Goal: Entertainment & Leisure: Consume media (video, audio)

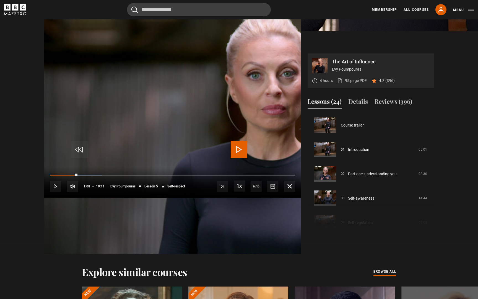
scroll to position [97, 0]
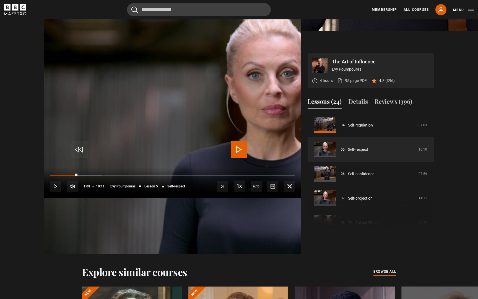
click at [242, 153] on span "Video Player" at bounding box center [239, 149] width 17 height 17
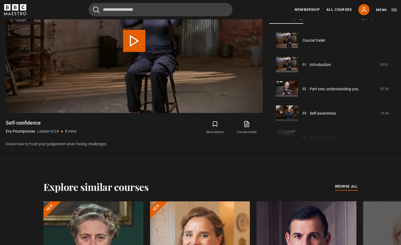
scroll to position [122, 0]
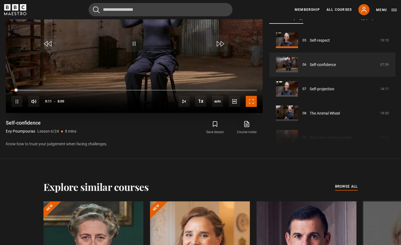
click at [250, 102] on span "Video Player" at bounding box center [251, 101] width 11 height 11
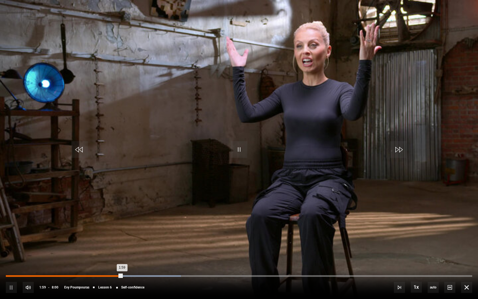
click at [70, 275] on div "Loaded : 37.54% 1:06 1:59" at bounding box center [239, 276] width 466 height 2
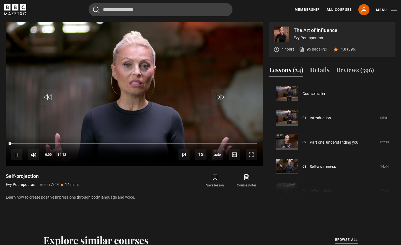
scroll to position [146, 0]
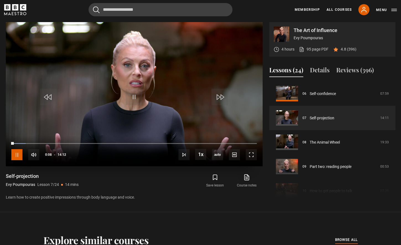
click at [19, 155] on span "Video Player" at bounding box center [16, 154] width 11 height 11
